Goal: Transaction & Acquisition: Book appointment/travel/reservation

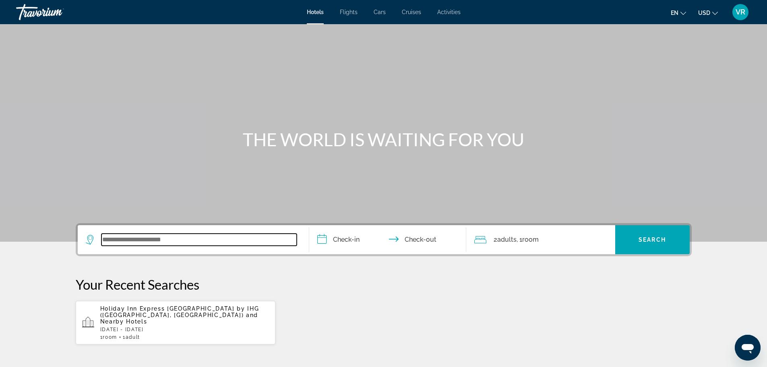
click at [129, 243] on input "Search widget" at bounding box center [199, 240] width 195 height 12
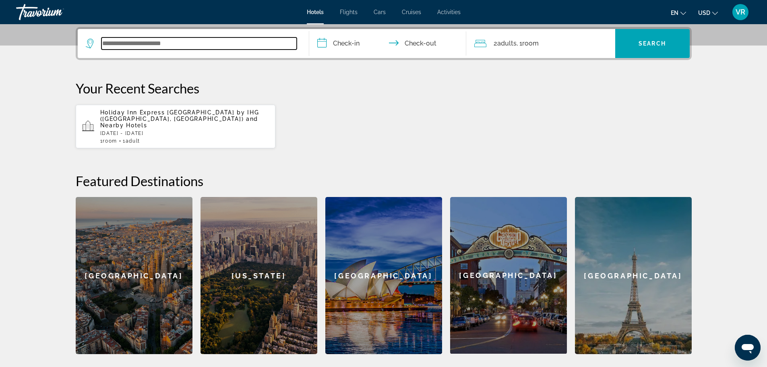
scroll to position [197, 0]
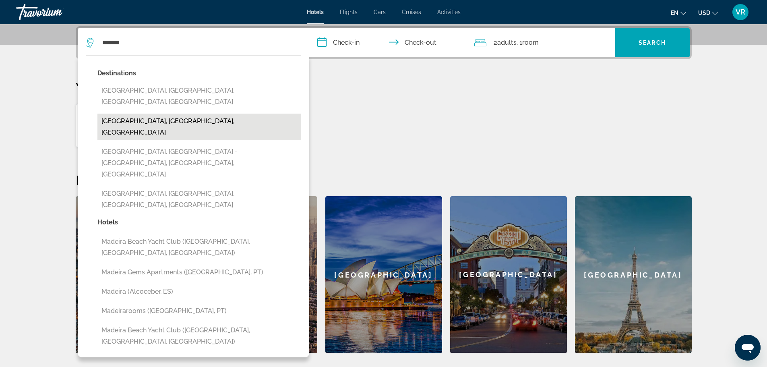
click at [170, 114] on button "[GEOGRAPHIC_DATA], [GEOGRAPHIC_DATA], [GEOGRAPHIC_DATA]" at bounding box center [199, 127] width 204 height 27
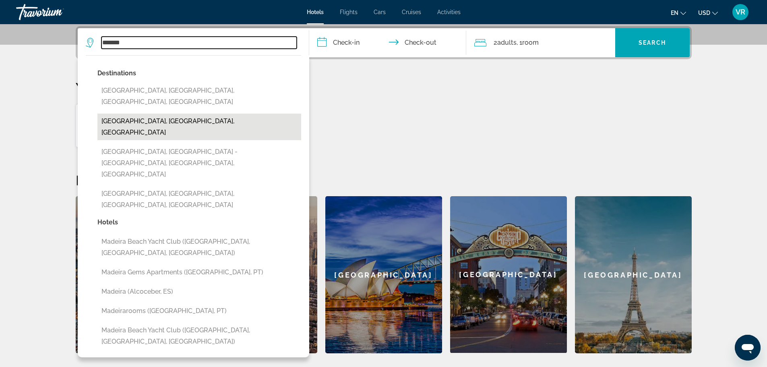
type input "**********"
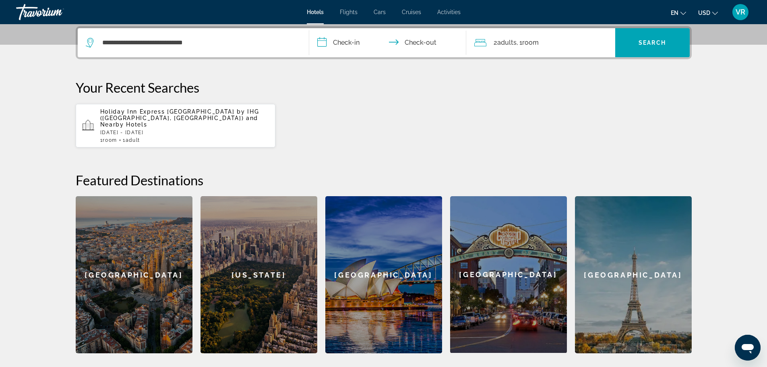
click at [349, 47] on input "**********" at bounding box center [389, 43] width 160 height 31
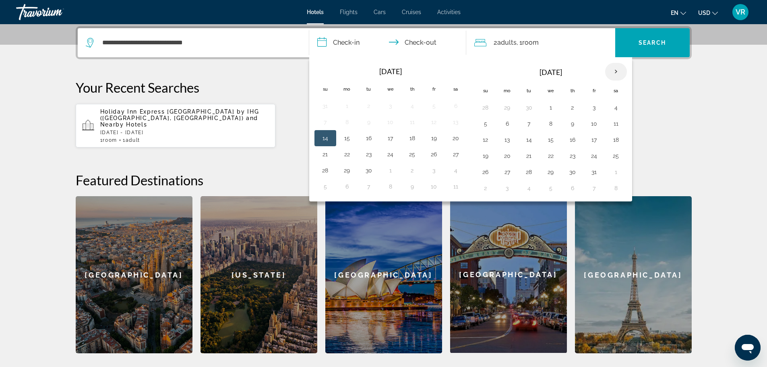
click at [612, 74] on th "Next month" at bounding box center [616, 72] width 22 height 18
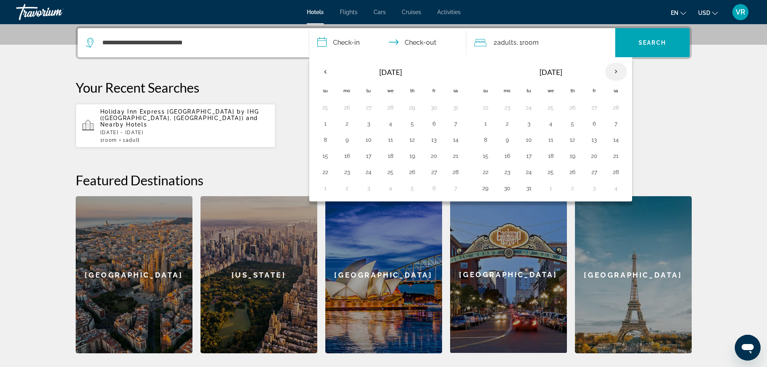
click at [612, 74] on th "Next month" at bounding box center [616, 72] width 22 height 18
click at [323, 72] on th "Previous month" at bounding box center [326, 72] width 22 height 18
click at [616, 74] on th "Next month" at bounding box center [616, 72] width 22 height 18
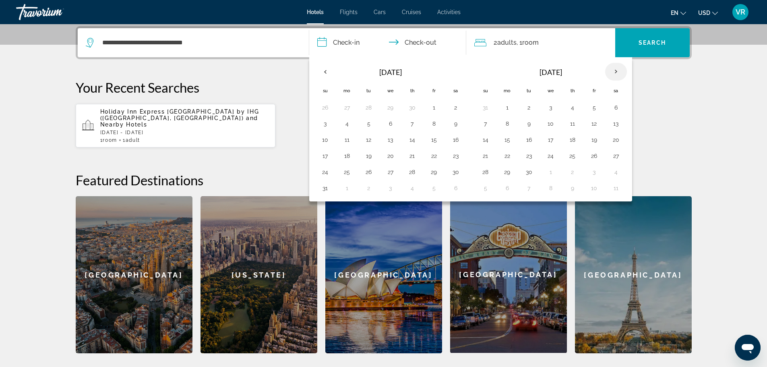
click at [616, 74] on th "Next month" at bounding box center [616, 72] width 22 height 18
click at [489, 159] on button "16" at bounding box center [485, 155] width 13 height 11
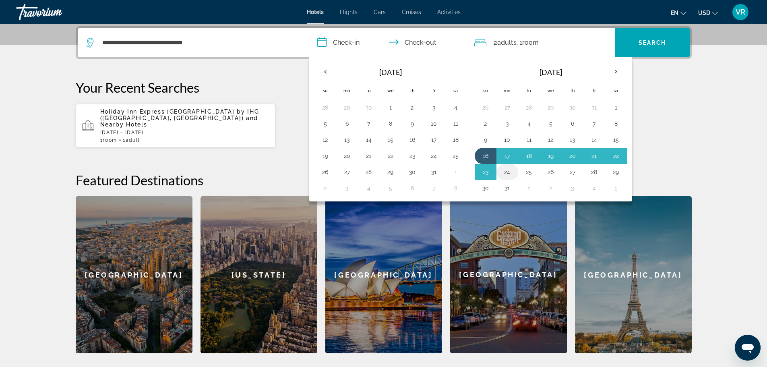
click at [512, 173] on button "24" at bounding box center [507, 171] width 13 height 11
type input "**********"
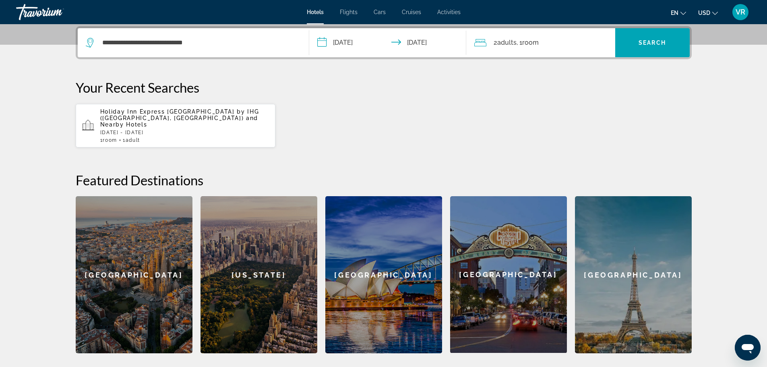
click at [572, 54] on div "2 Adult Adults , 1 Room rooms" at bounding box center [545, 42] width 141 height 29
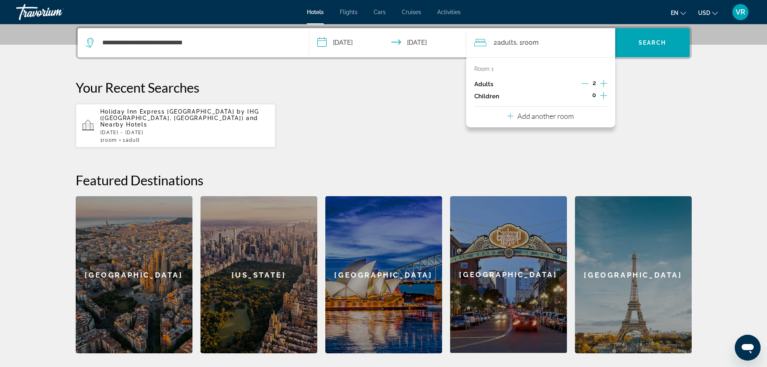
click at [602, 95] on icon "Increment children" at bounding box center [603, 96] width 7 height 10
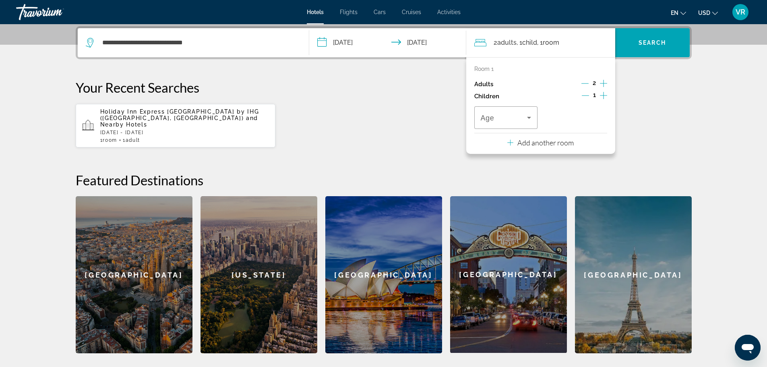
click at [602, 95] on icon "Increment children" at bounding box center [603, 96] width 7 height 10
click at [522, 118] on span "Travelers: 2 adults, 2 children" at bounding box center [504, 118] width 47 height 10
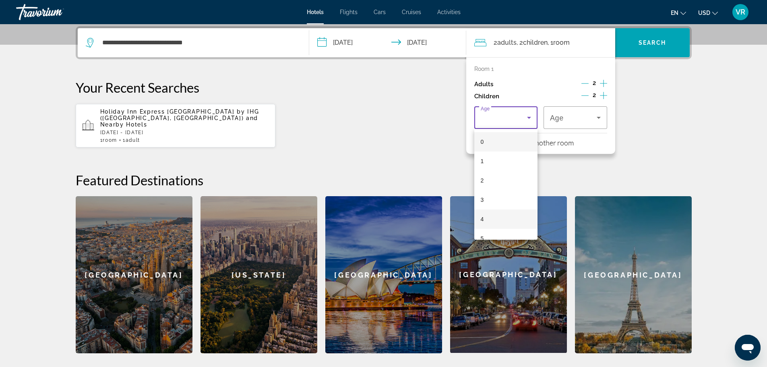
scroll to position [40, 0]
click at [486, 213] on mat-option "6" at bounding box center [507, 217] width 64 height 19
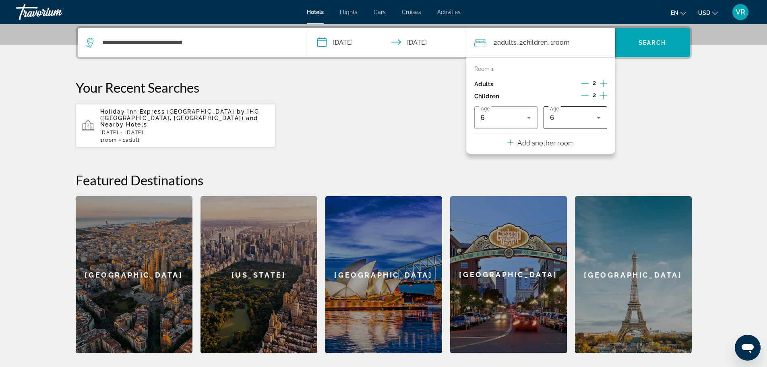
click at [578, 124] on div "6" at bounding box center [575, 117] width 51 height 23
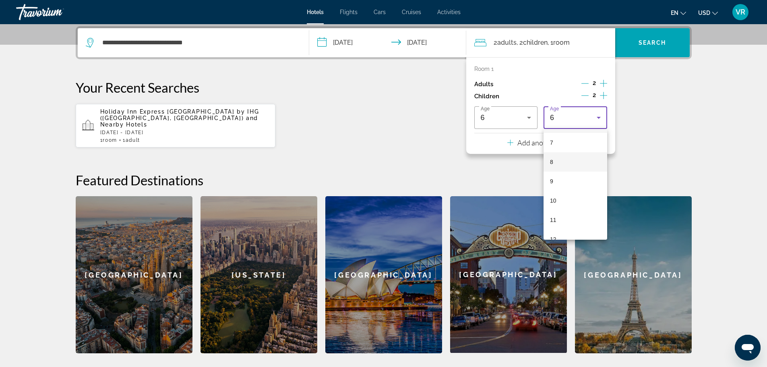
scroll to position [149, 0]
click at [564, 202] on mat-option "11" at bounding box center [576, 205] width 64 height 19
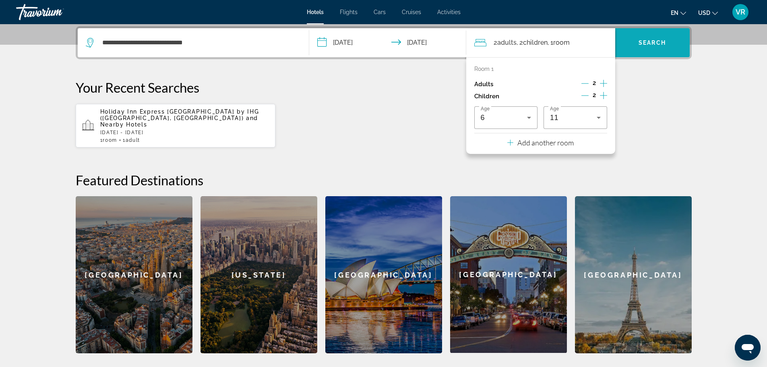
click at [661, 44] on span "Search" at bounding box center [652, 42] width 27 height 6
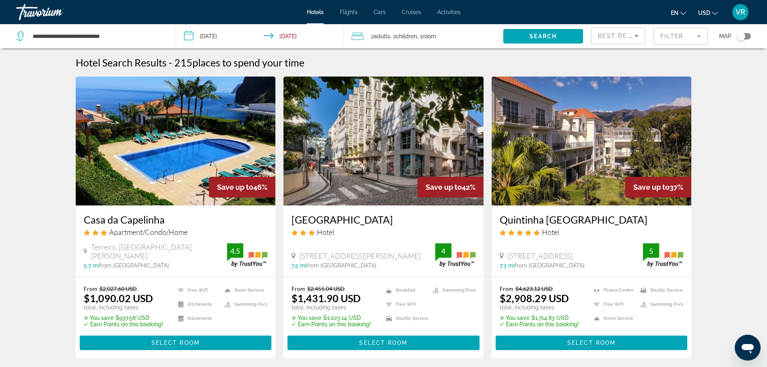
click at [707, 12] on span "USD" at bounding box center [705, 13] width 12 height 6
click at [693, 63] on button "GBP (£)" at bounding box center [692, 63] width 40 height 10
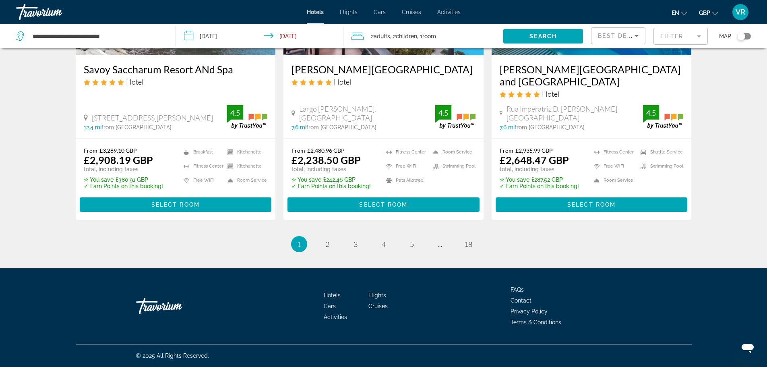
scroll to position [1065, 0]
click at [328, 245] on span "2" at bounding box center [327, 244] width 4 height 9
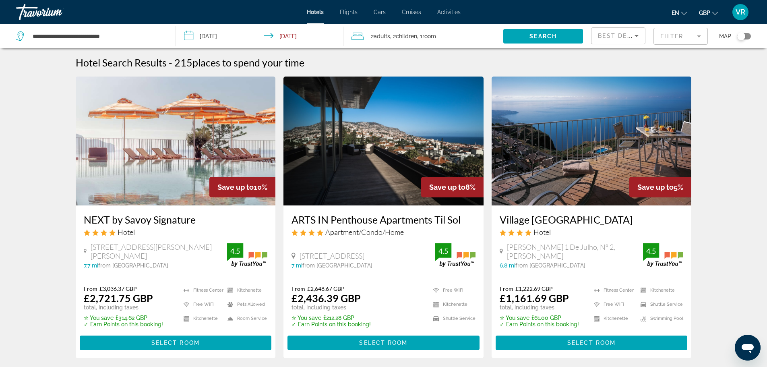
click at [689, 35] on mat-form-field "Filter" at bounding box center [681, 36] width 54 height 17
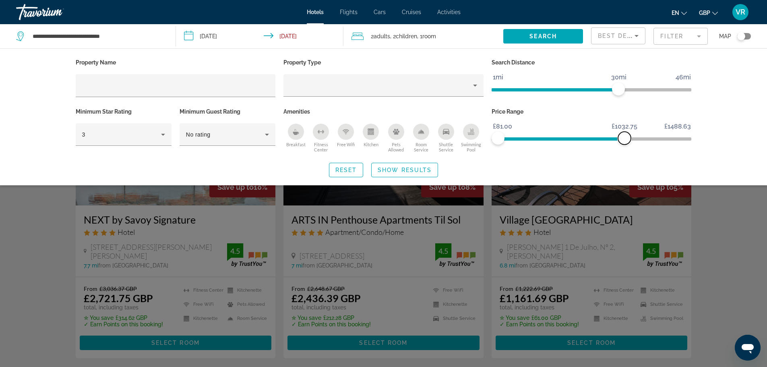
drag, startPoint x: 685, startPoint y: 137, endPoint x: 625, endPoint y: 129, distance: 61.0
click at [625, 137] on ngx-slider "£81.00 £1488.63 £81.00 £1032.75" at bounding box center [592, 138] width 200 height 2
click at [298, 129] on icon "Breakfast" at bounding box center [296, 132] width 6 height 6
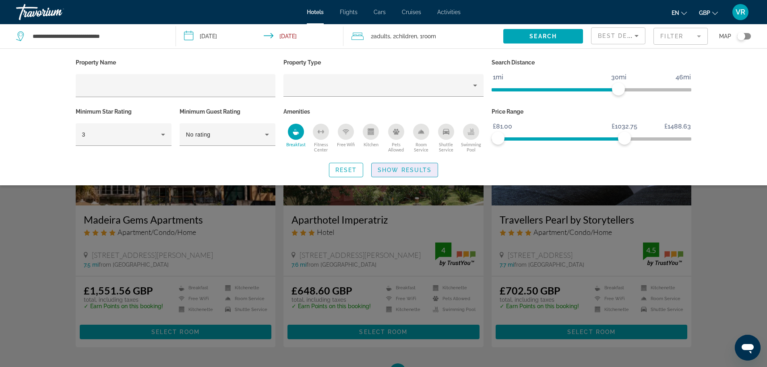
click at [397, 171] on span "Show Results" at bounding box center [405, 170] width 54 height 6
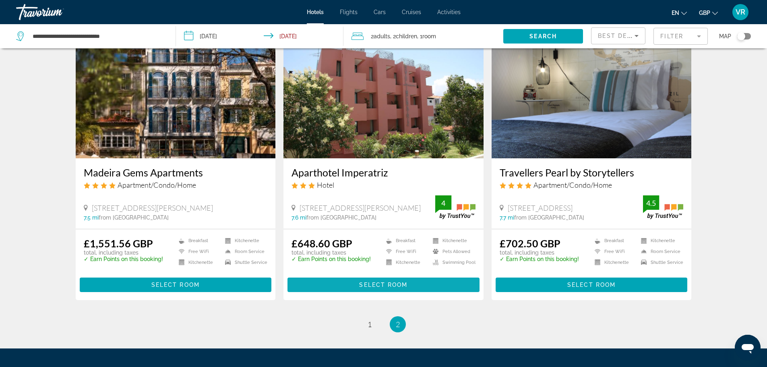
scroll to position [40, 0]
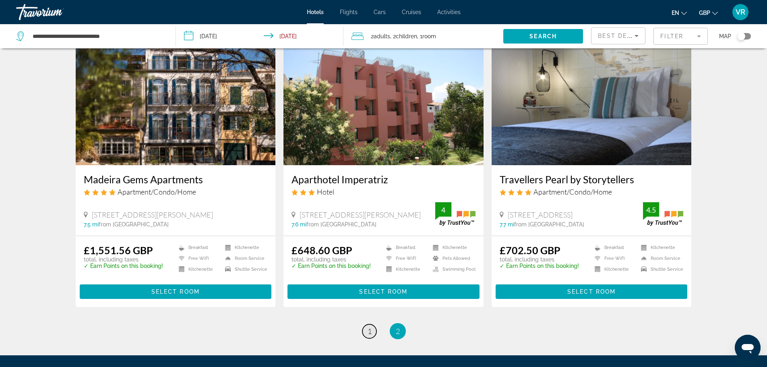
click at [366, 331] on link "page 1" at bounding box center [370, 331] width 14 height 14
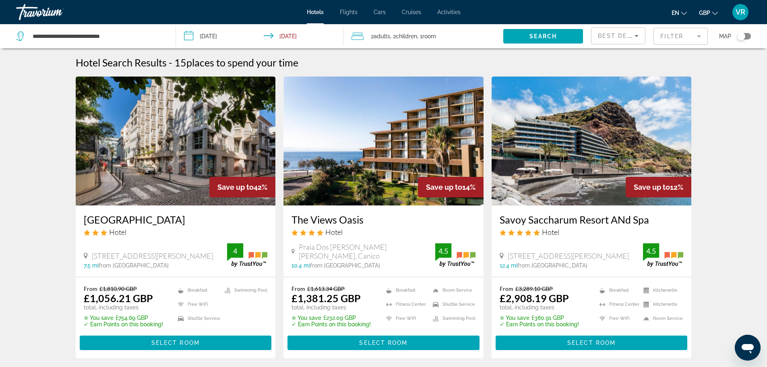
click at [400, 166] on img "Main content" at bounding box center [384, 141] width 200 height 129
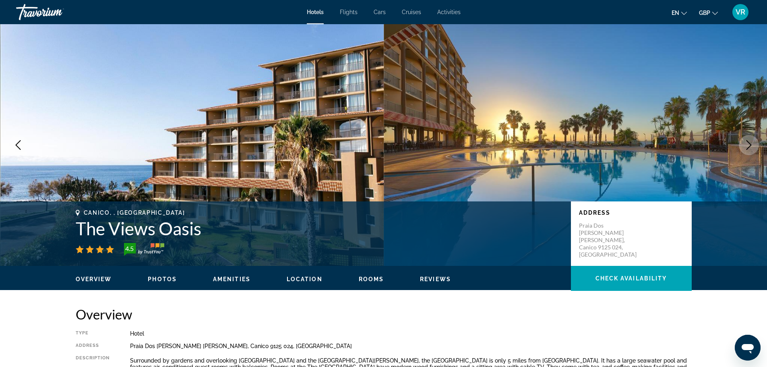
click at [752, 146] on icon "Next image" at bounding box center [749, 145] width 10 height 10
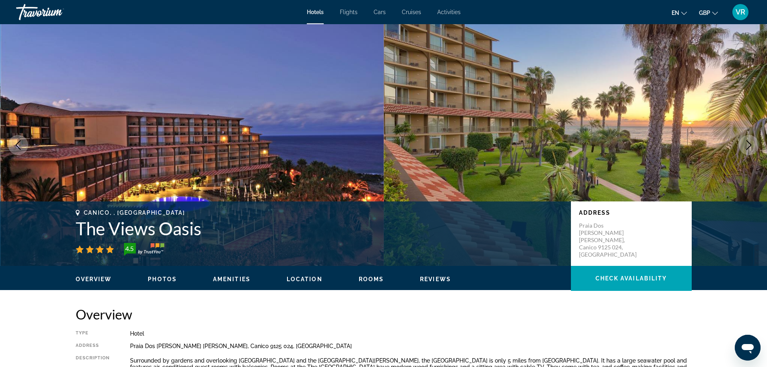
click at [168, 282] on button "Photos" at bounding box center [162, 279] width 29 height 7
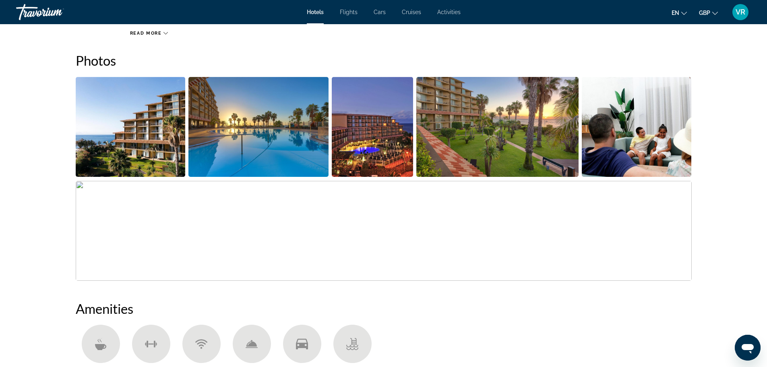
scroll to position [369, 0]
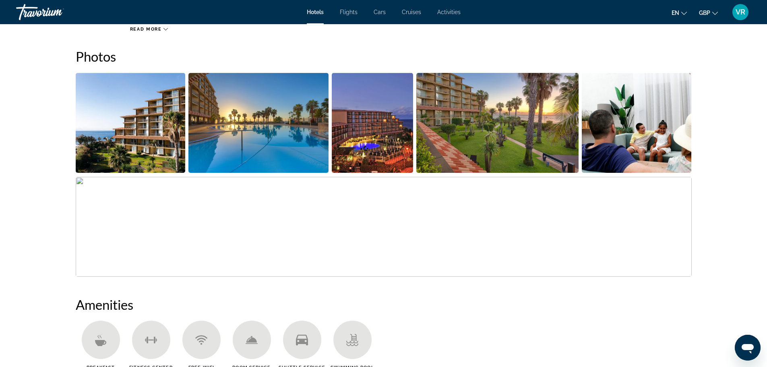
click at [255, 158] on img "Open full-screen image slider" at bounding box center [259, 123] width 140 height 100
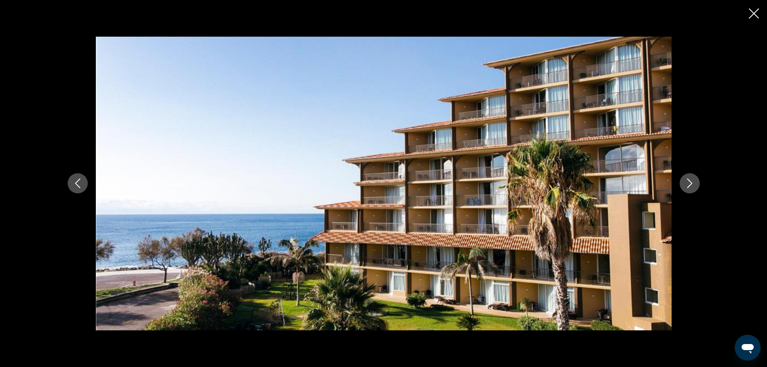
click at [692, 178] on button "Next image" at bounding box center [690, 183] width 20 height 20
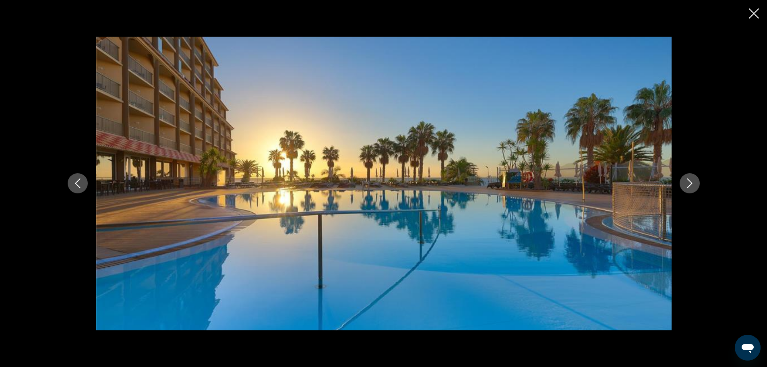
click at [691, 178] on icon "Next image" at bounding box center [690, 183] width 10 height 10
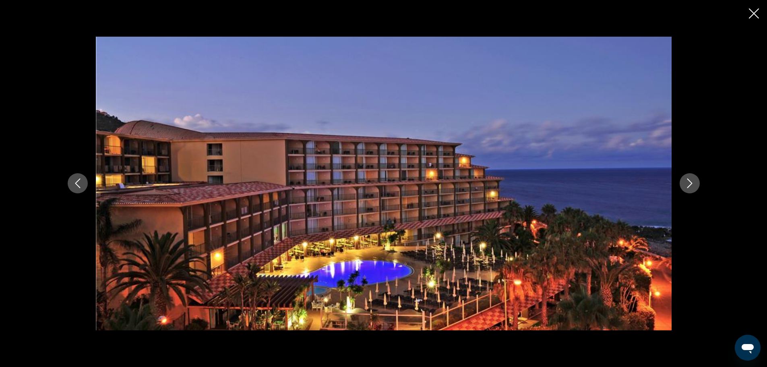
click at [691, 178] on icon "Next image" at bounding box center [690, 183] width 10 height 10
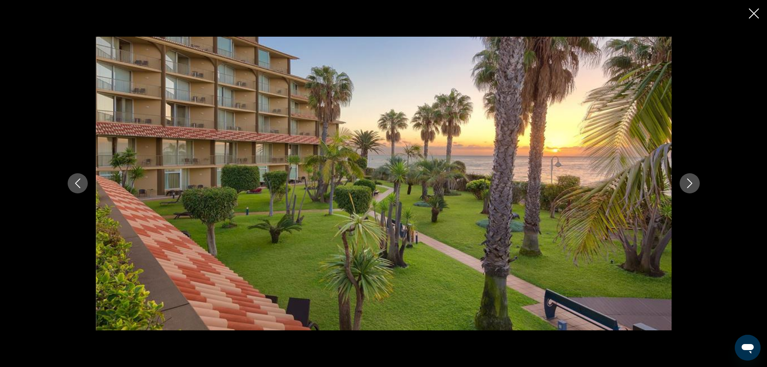
click at [691, 178] on icon "Next image" at bounding box center [690, 183] width 10 height 10
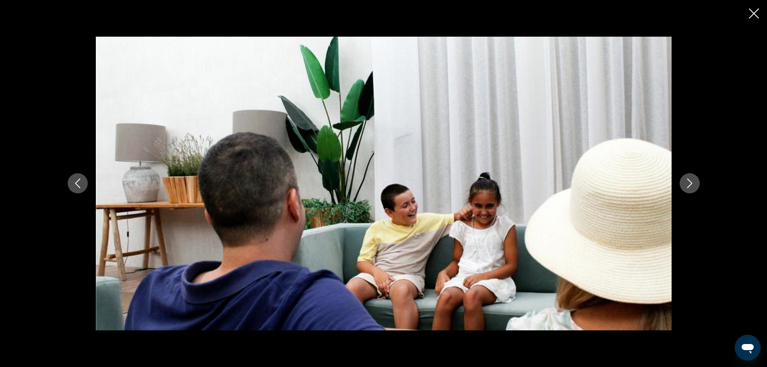
click at [691, 178] on icon "Next image" at bounding box center [690, 183] width 10 height 10
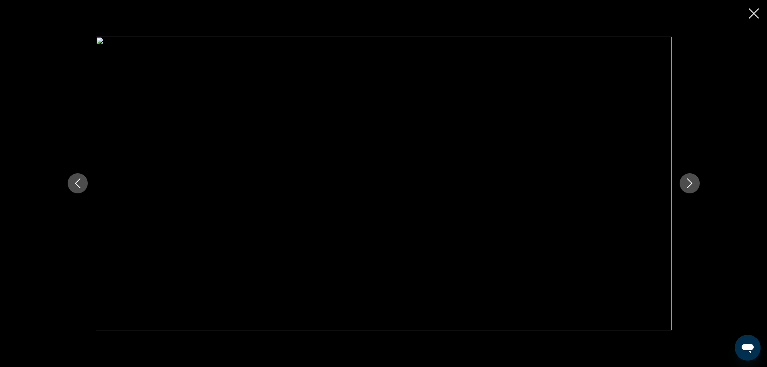
click at [691, 178] on icon "Next image" at bounding box center [690, 183] width 10 height 10
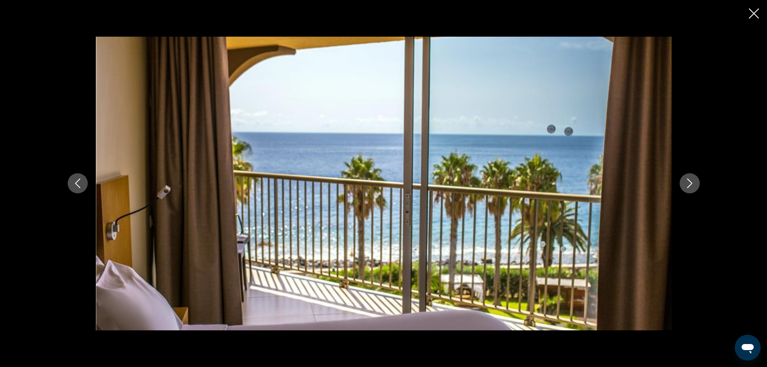
click at [691, 178] on icon "Next image" at bounding box center [690, 183] width 10 height 10
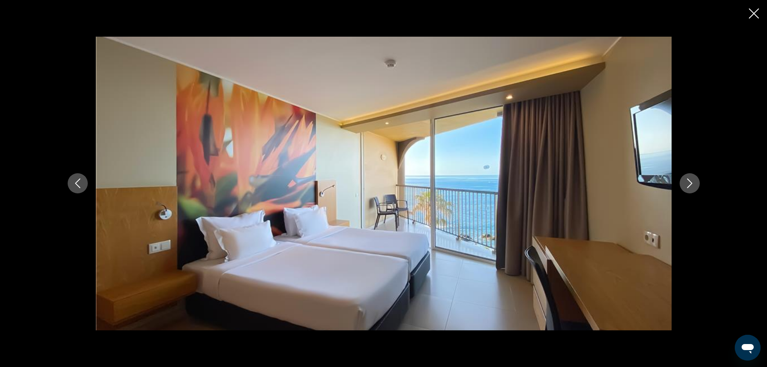
click at [691, 178] on icon "Next image" at bounding box center [690, 183] width 10 height 10
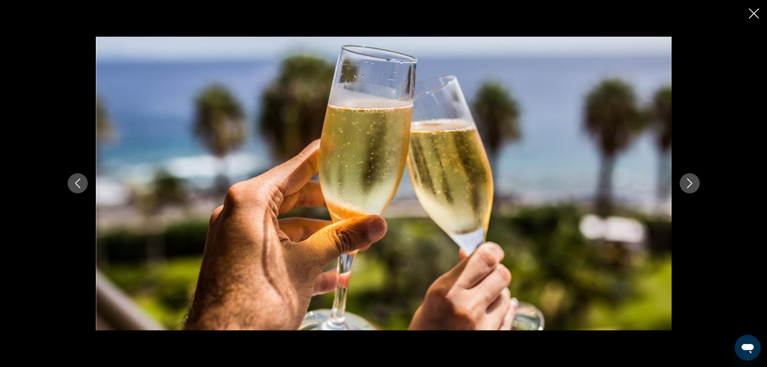
click at [691, 178] on icon "Next image" at bounding box center [690, 183] width 10 height 10
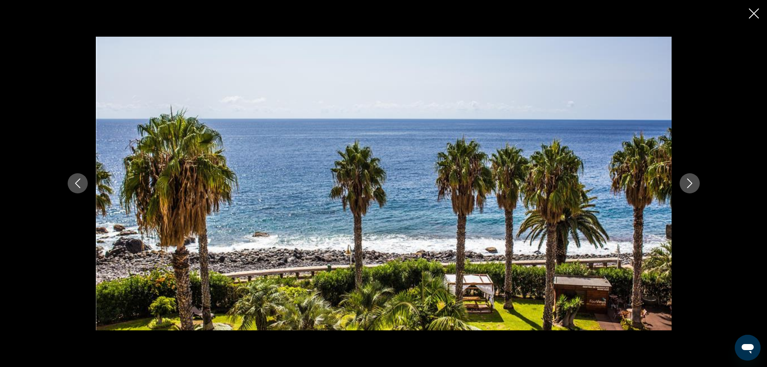
click at [691, 178] on icon "Next image" at bounding box center [690, 183] width 10 height 10
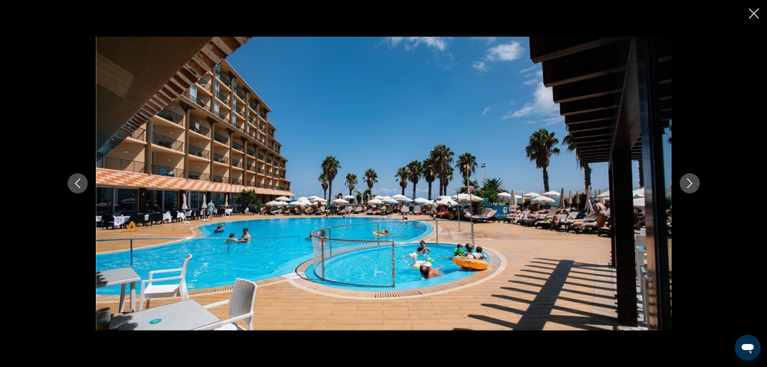
click at [686, 183] on icon "Next image" at bounding box center [690, 183] width 10 height 10
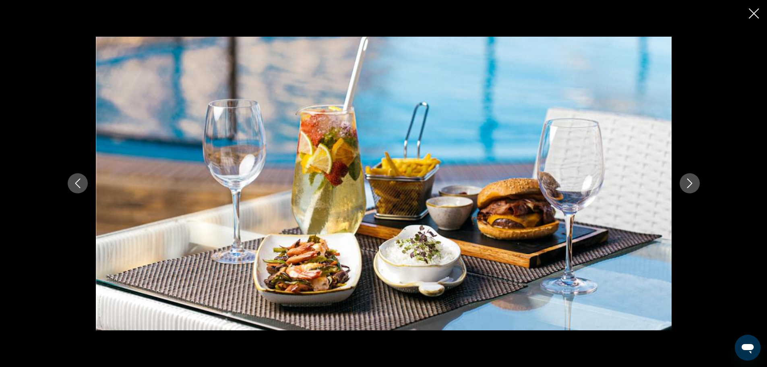
click at [686, 183] on icon "Next image" at bounding box center [690, 183] width 10 height 10
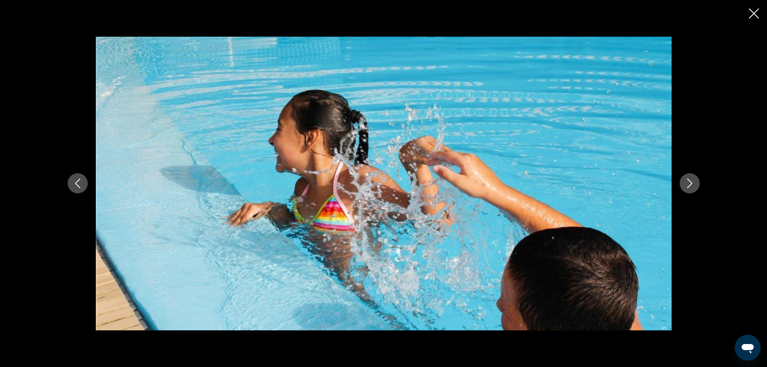
click at [686, 183] on icon "Next image" at bounding box center [690, 183] width 10 height 10
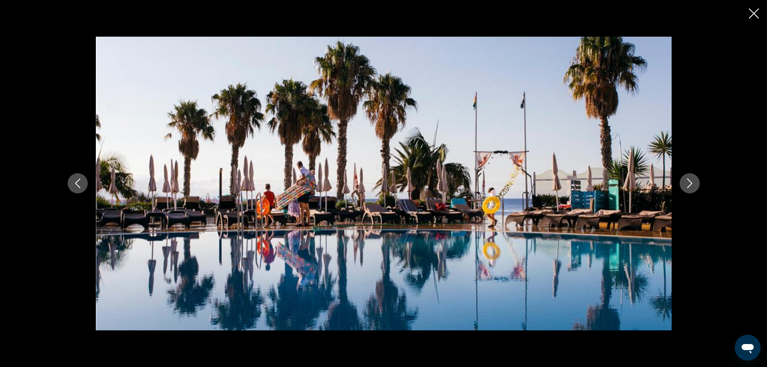
click at [686, 183] on icon "Next image" at bounding box center [690, 183] width 10 height 10
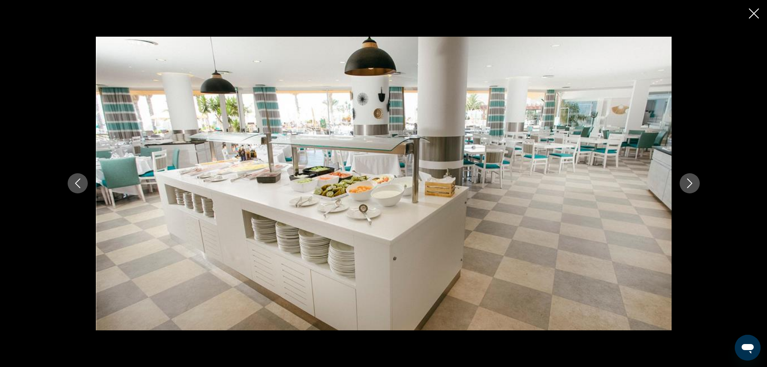
click at [759, 10] on icon "Close slideshow" at bounding box center [754, 13] width 10 height 10
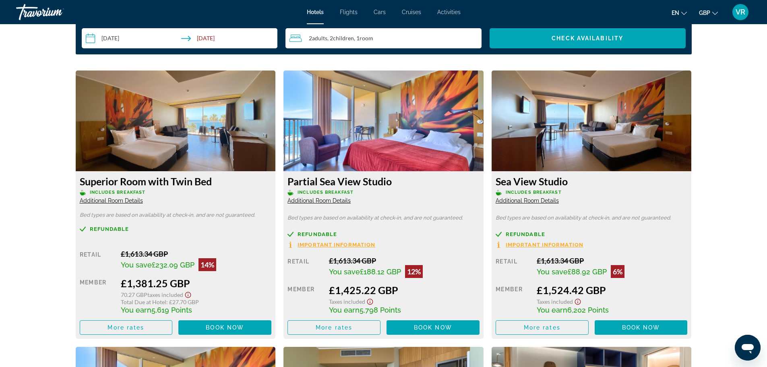
scroll to position [1094, 0]
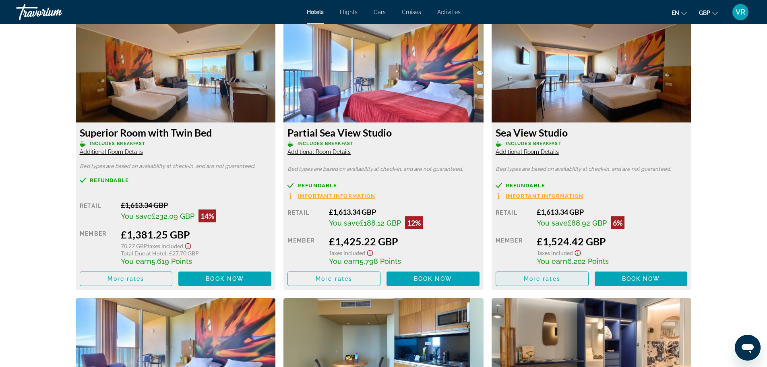
click at [566, 281] on span "Main content" at bounding box center [542, 278] width 92 height 19
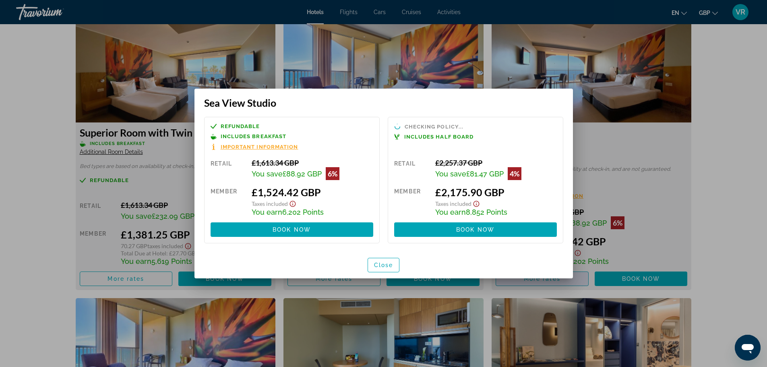
scroll to position [0, 0]
click at [377, 269] on span "button" at bounding box center [383, 264] width 31 height 19
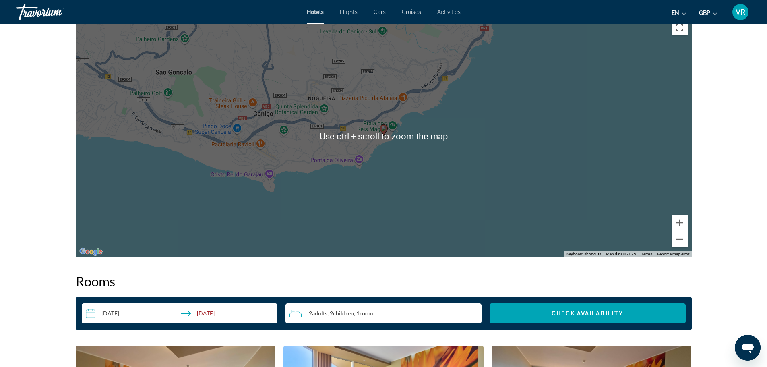
scroll to position [813, 0]
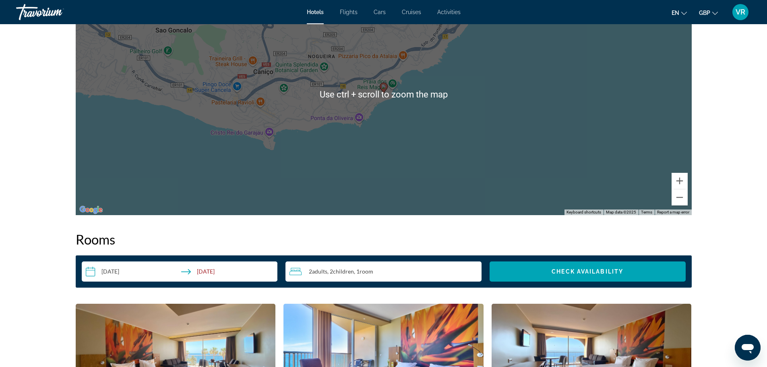
click at [209, 273] on input "**********" at bounding box center [181, 272] width 199 height 23
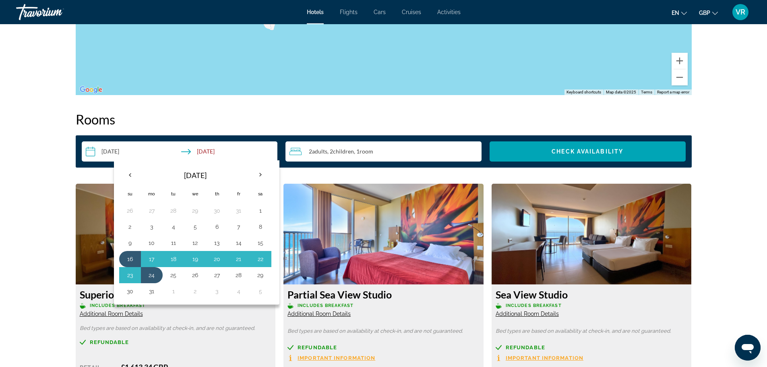
scroll to position [933, 0]
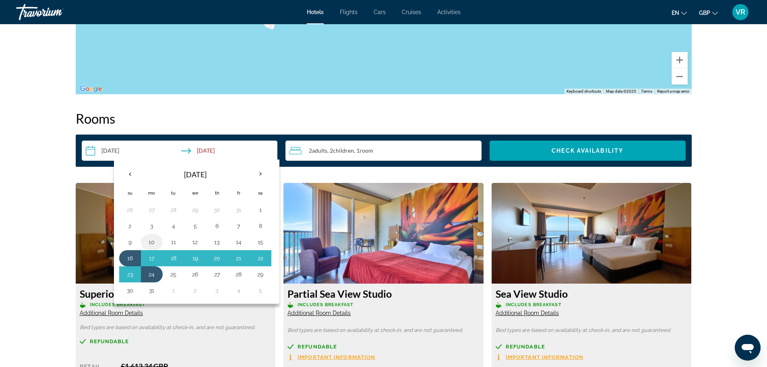
click at [155, 243] on button "10" at bounding box center [151, 241] width 13 height 11
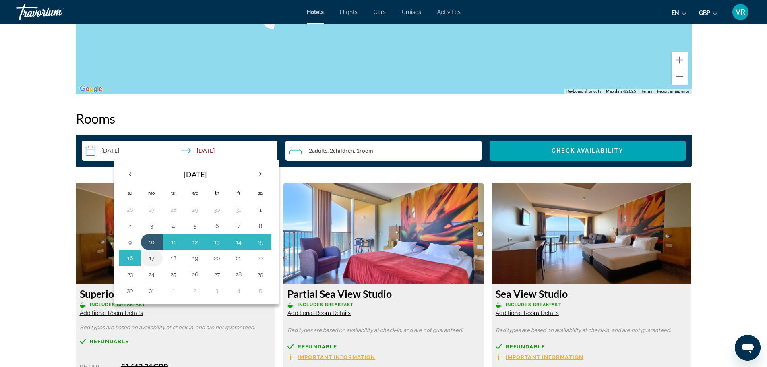
click at [153, 256] on button "17" at bounding box center [151, 258] width 13 height 11
type input "**********"
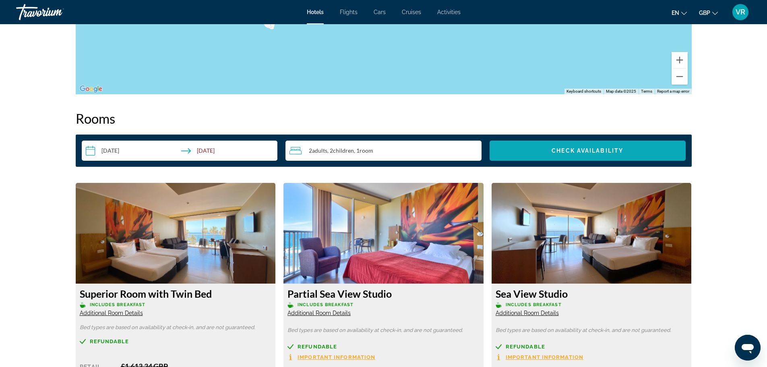
click at [517, 153] on span "Search widget" at bounding box center [588, 150] width 196 height 19
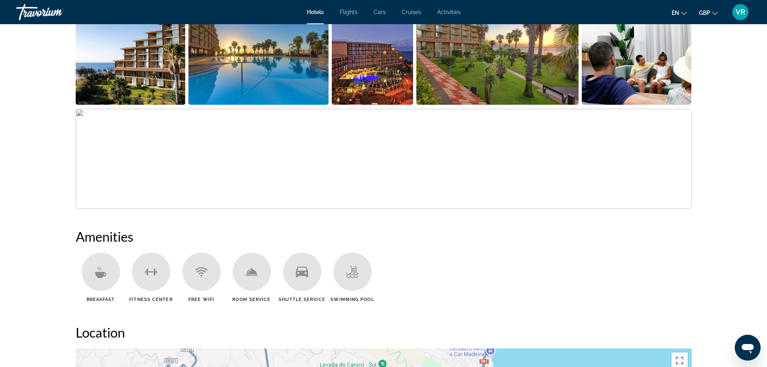
scroll to position [443, 0]
